Goal: Task Accomplishment & Management: Manage account settings

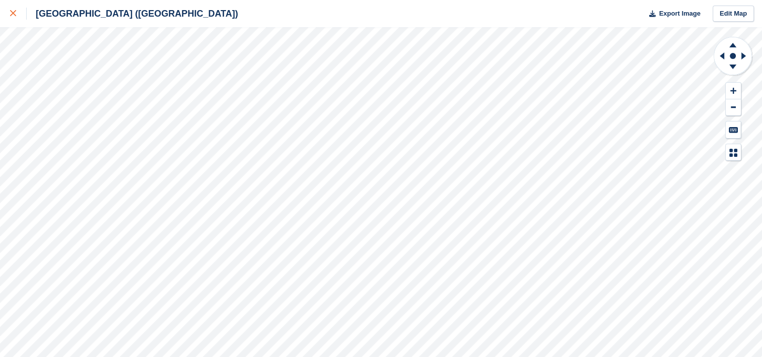
click at [14, 16] on icon at bounding box center [13, 13] width 6 height 6
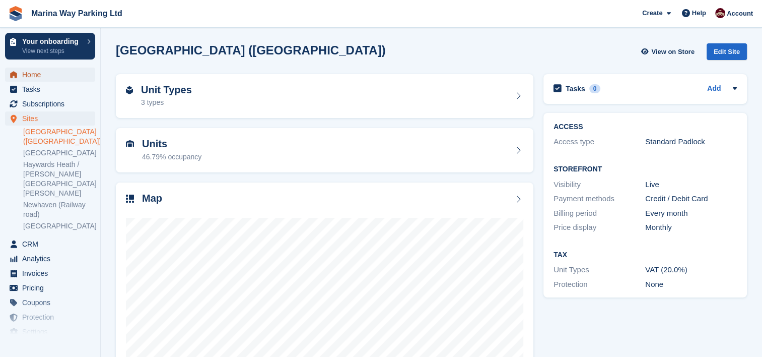
click at [31, 77] on span "Home" at bounding box center [52, 74] width 60 height 14
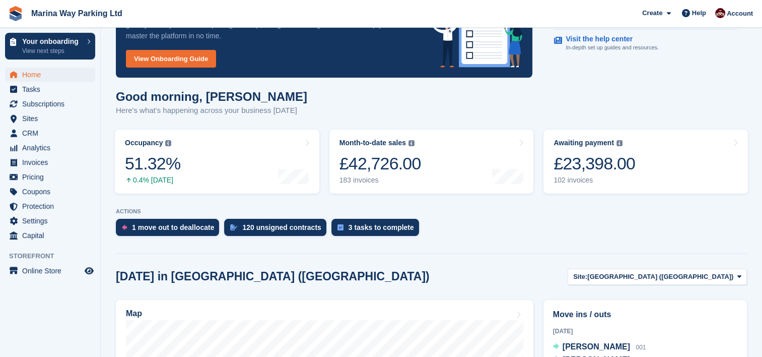
scroll to position [7, 0]
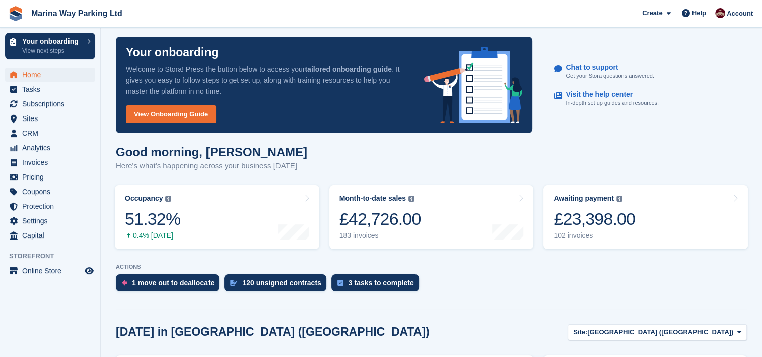
click at [619, 153] on div "Good morning, Daniel Here's what's happening across your business today" at bounding box center [431, 164] width 631 height 39
click at [50, 106] on span "Subscriptions" at bounding box center [52, 104] width 60 height 14
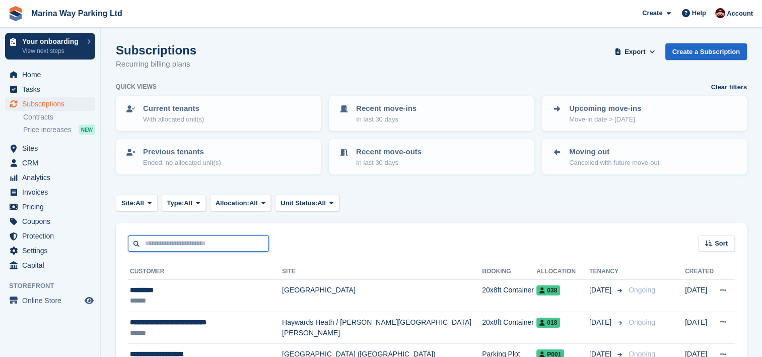
click at [174, 246] on input "text" at bounding box center [198, 243] width 141 height 17
type input "***"
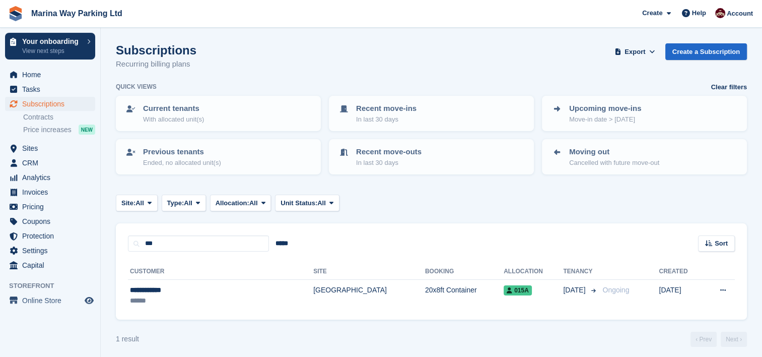
click at [389, 64] on div "Subscriptions Recurring billing plans Export Export Subscriptions Export a CSV …" at bounding box center [431, 62] width 631 height 39
click at [34, 150] on span "Sites" at bounding box center [52, 148] width 60 height 14
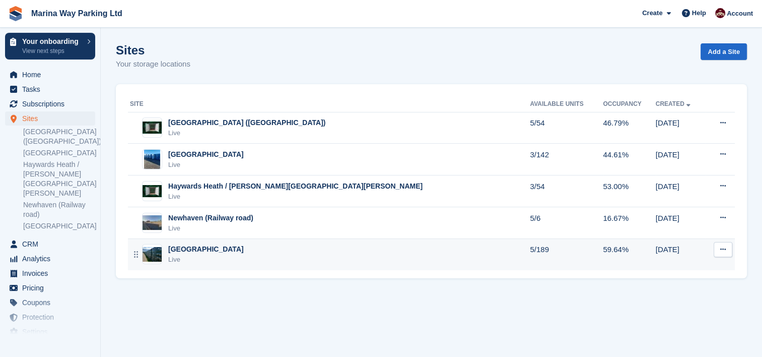
click at [186, 249] on div "[GEOGRAPHIC_DATA]" at bounding box center [206, 249] width 76 height 11
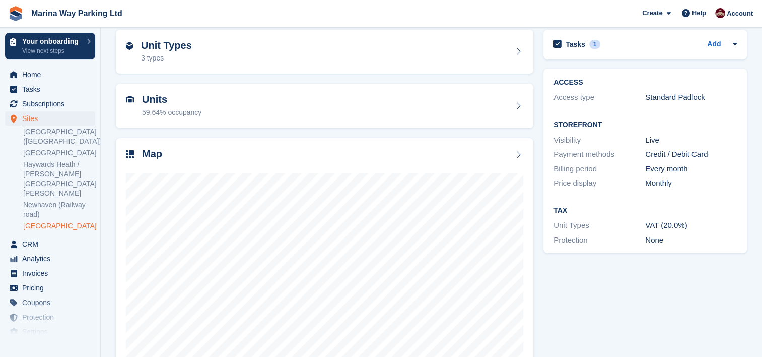
scroll to position [55, 0]
